Goal: Navigation & Orientation: Find specific page/section

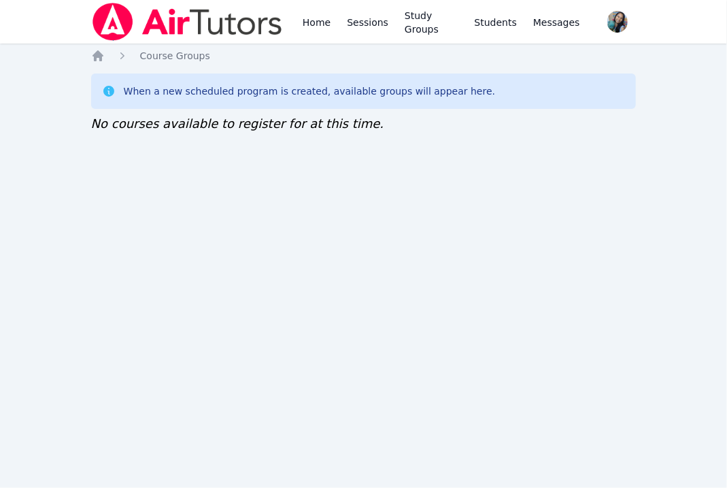
click at [201, 266] on div "Home Sessions Study Groups Students Messages Open user menu Sokha Lee Open main…" at bounding box center [363, 244] width 727 height 488
click at [161, 243] on div "Home Sessions Study Groups Students Messages Open user menu Sokha Lee Open main…" at bounding box center [363, 244] width 727 height 488
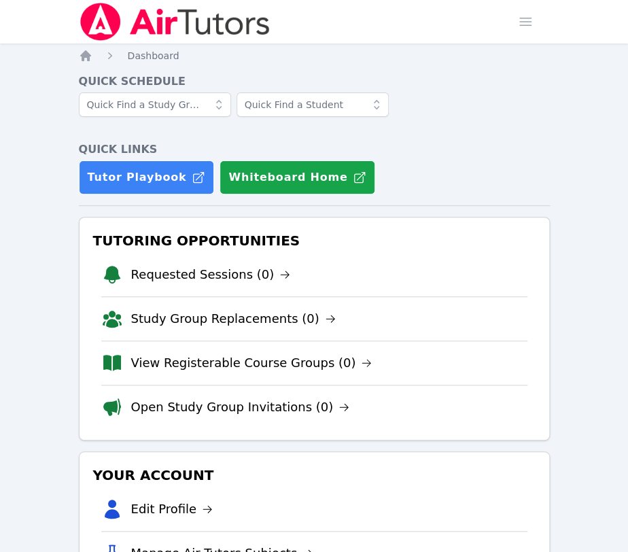
click at [520, 122] on div at bounding box center [314, 112] width 471 height 38
click at [489, 142] on h4 "Quick Links" at bounding box center [314, 149] width 471 height 16
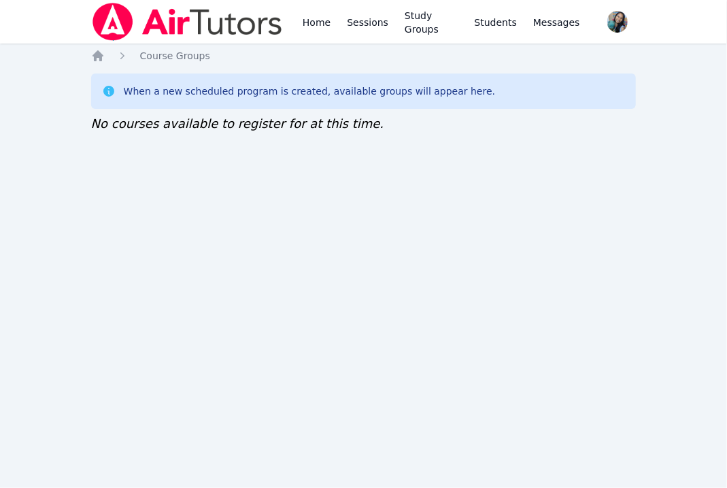
click at [175, 292] on div "Home Sessions Study Groups Students Messages Open user menu [PERSON_NAME] Open …" at bounding box center [363, 244] width 727 height 488
